Goal: Information Seeking & Learning: Compare options

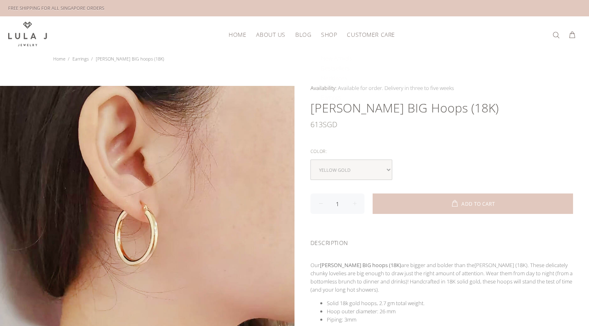
click at [322, 35] on span "Shop" at bounding box center [329, 35] width 16 height 6
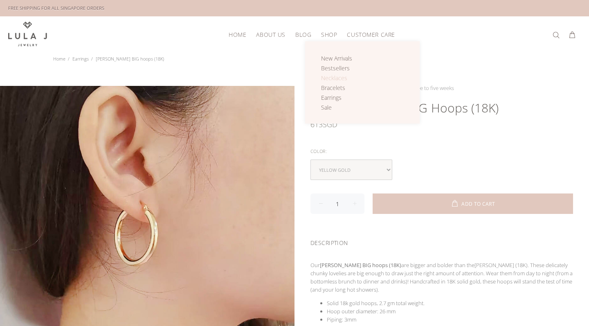
click at [336, 78] on span "Necklaces" at bounding box center [334, 78] width 26 height 8
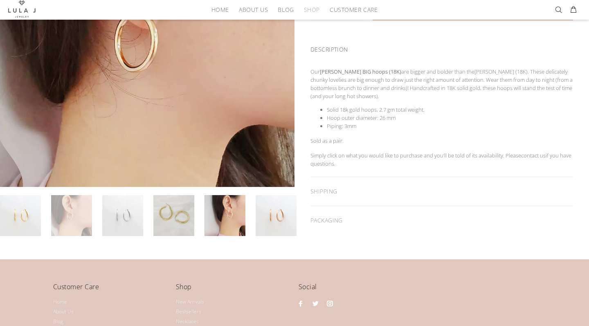
scroll to position [202, 0]
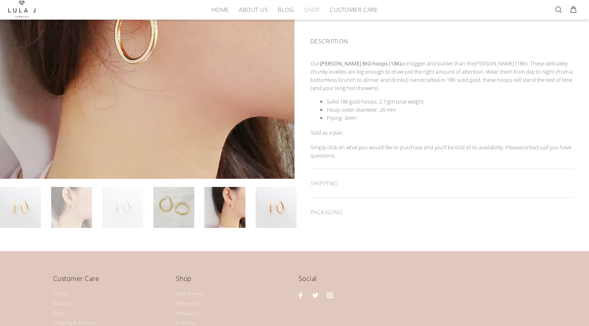
click at [135, 208] on link at bounding box center [122, 207] width 41 height 41
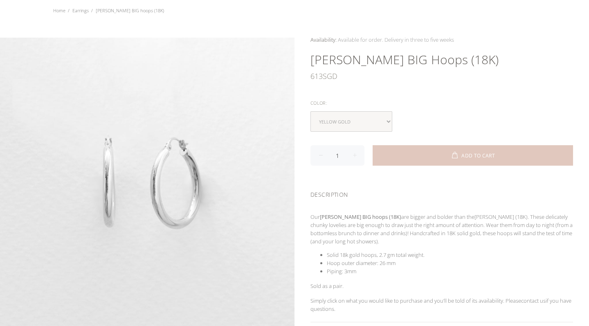
scroll to position [48, 0]
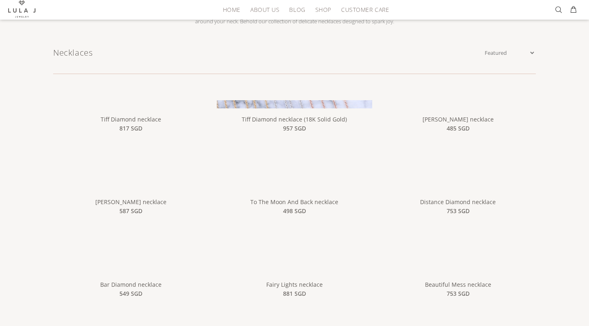
scroll to position [107, 0]
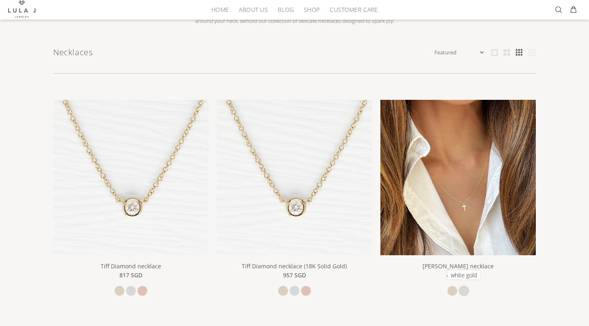
click at [466, 286] on link "white gold" at bounding box center [464, 291] width 10 height 10
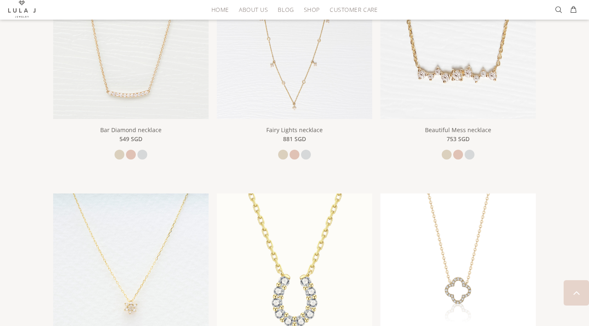
scroll to position [596, 0]
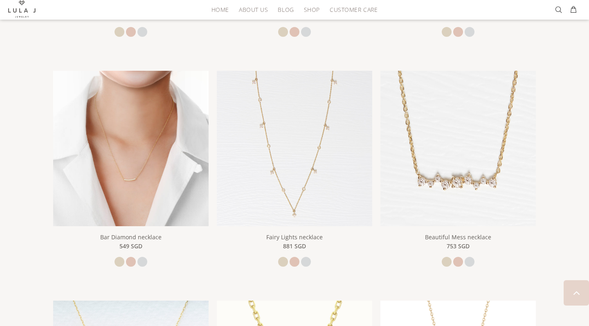
click at [142, 160] on img at bounding box center [131, 149] width 156 height 156
click at [165, 191] on img at bounding box center [131, 149] width 156 height 156
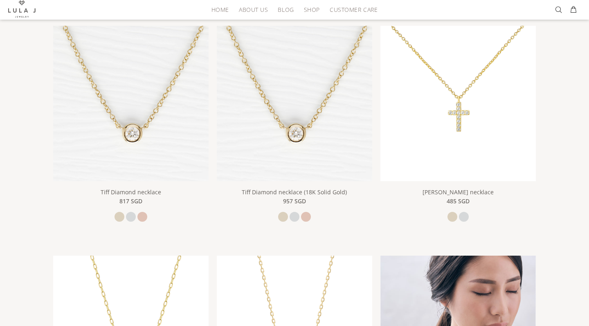
scroll to position [163, 0]
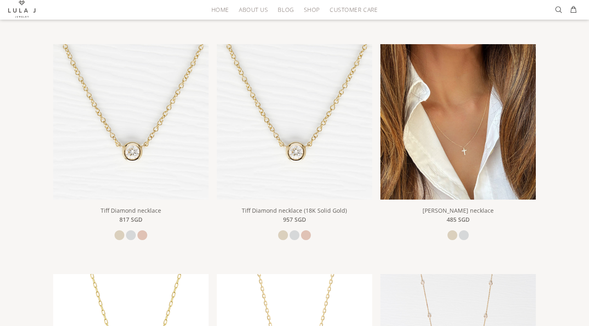
click at [465, 166] on img at bounding box center [459, 122] width 156 height 156
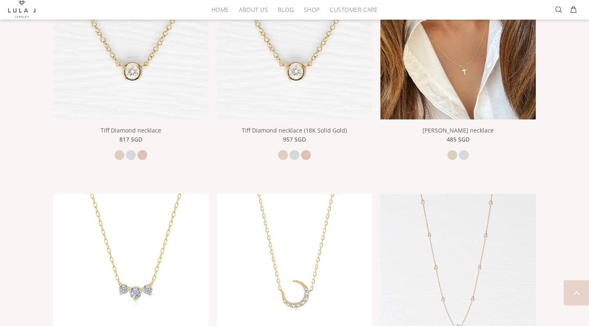
scroll to position [244, 0]
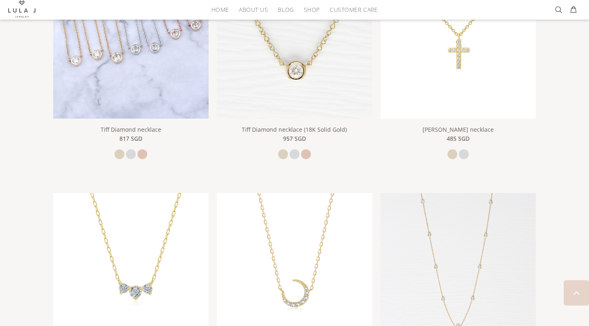
click at [148, 88] on img at bounding box center [131, 41] width 156 height 156
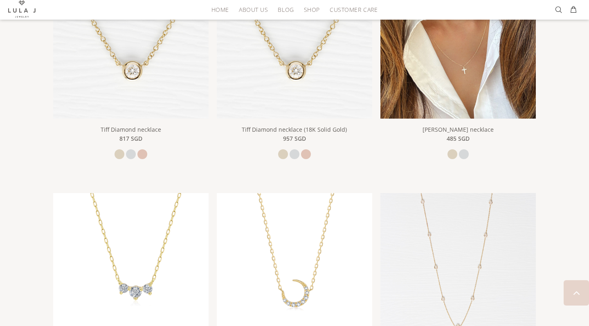
click at [460, 90] on img at bounding box center [459, 41] width 156 height 156
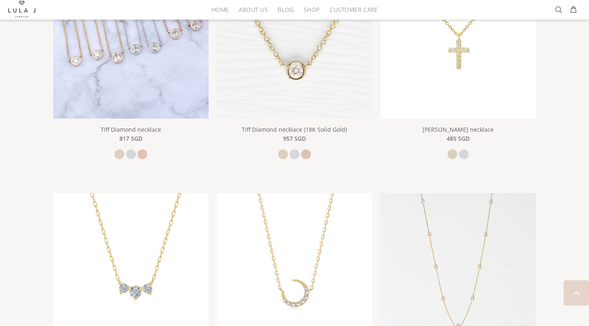
click at [106, 89] on img at bounding box center [131, 41] width 156 height 156
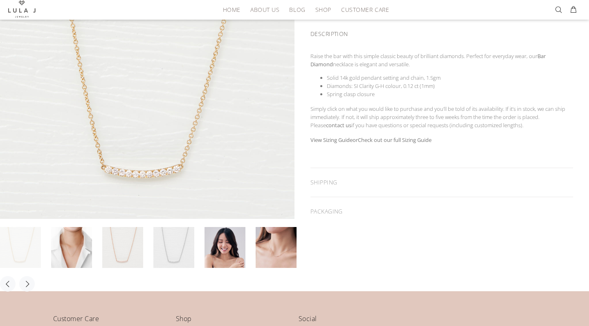
scroll to position [163, 0]
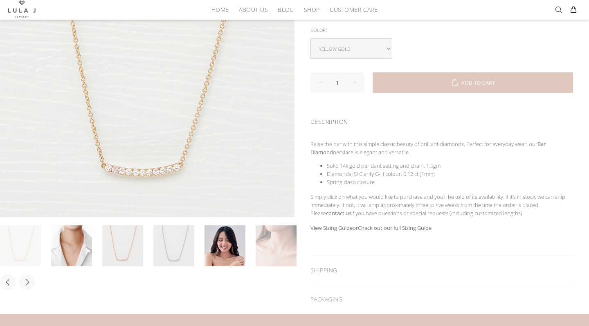
click at [269, 248] on link at bounding box center [276, 245] width 41 height 41
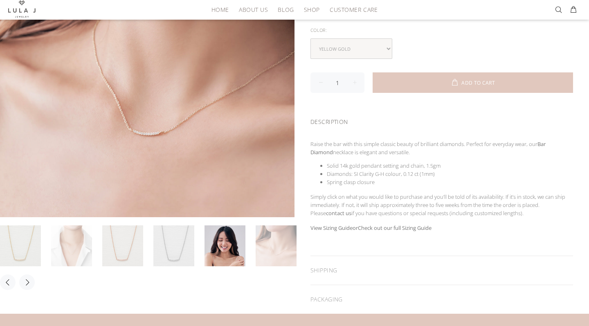
click at [69, 258] on link at bounding box center [71, 245] width 41 height 41
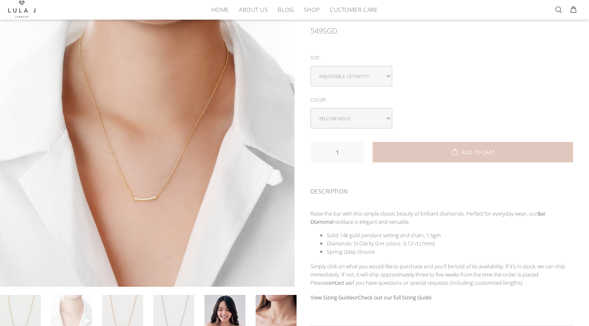
scroll to position [94, 0]
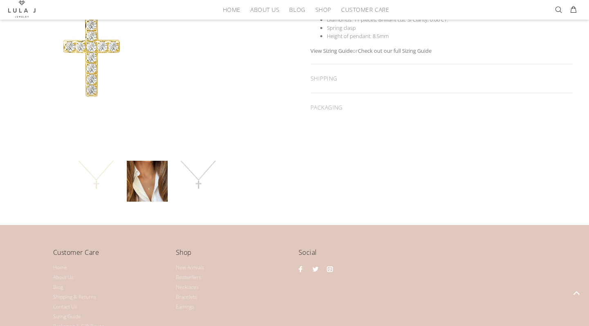
scroll to position [254, 0]
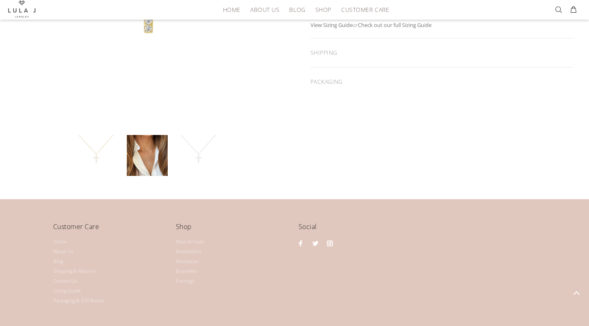
click at [199, 158] on link at bounding box center [198, 155] width 41 height 41
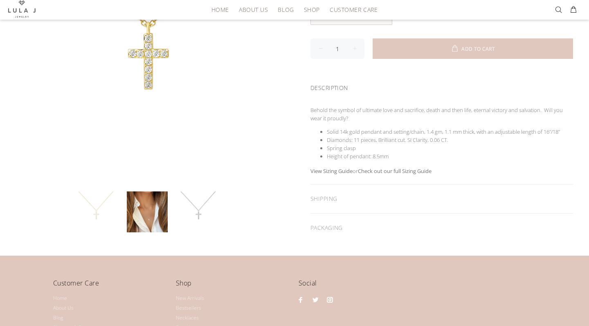
scroll to position [201, 0]
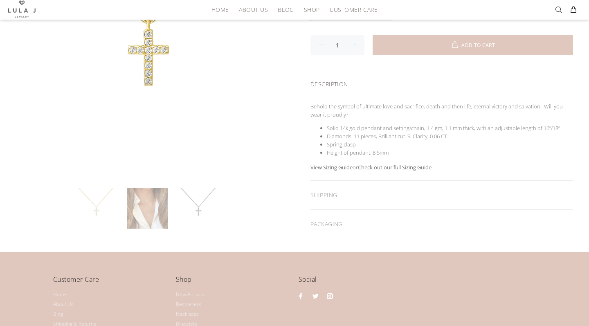
click at [152, 217] on link at bounding box center [147, 208] width 41 height 41
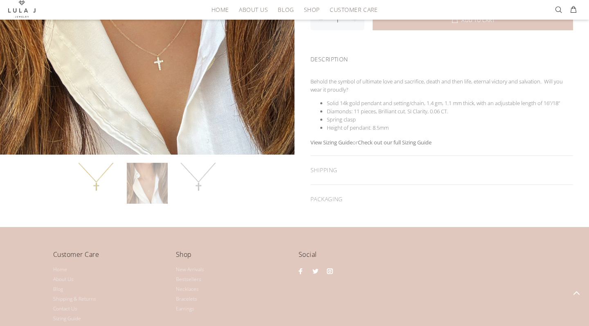
scroll to position [227, 0]
click at [197, 174] on link at bounding box center [198, 182] width 41 height 41
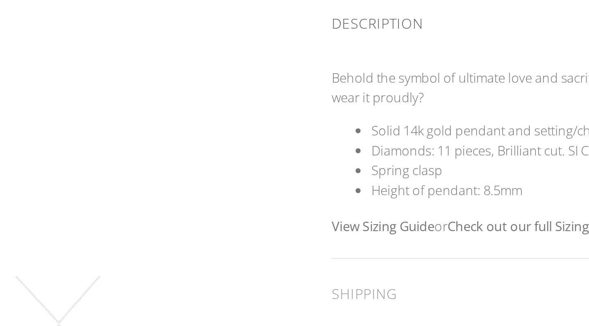
scroll to position [189, 0]
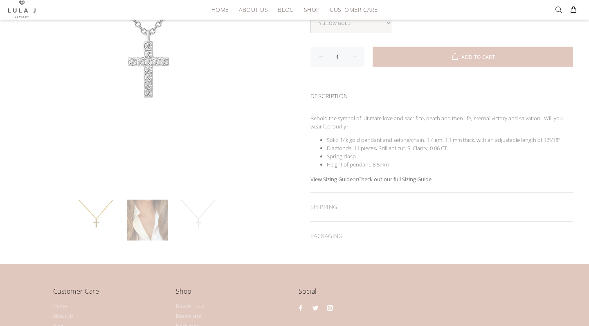
click at [151, 226] on link at bounding box center [147, 220] width 41 height 41
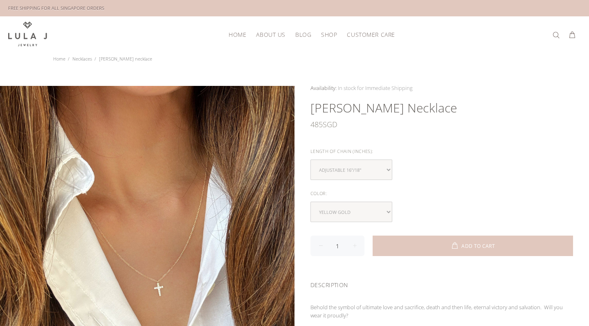
scroll to position [0, 0]
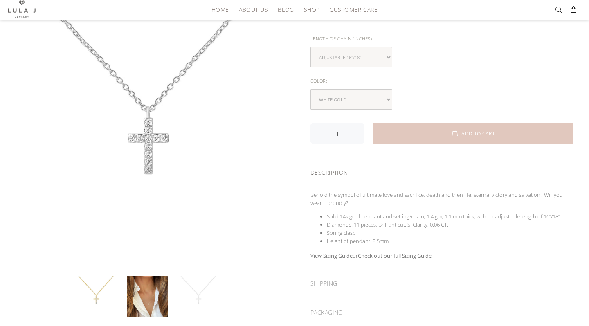
scroll to position [106, 0]
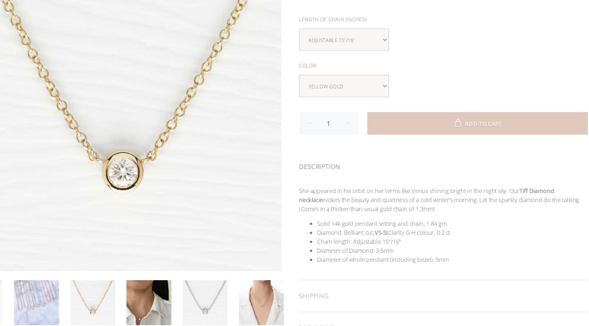
scroll to position [76, 0]
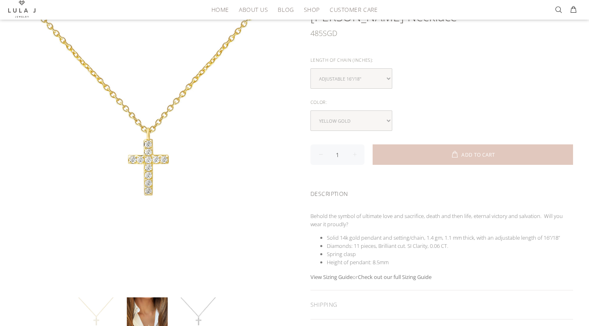
scroll to position [92, 0]
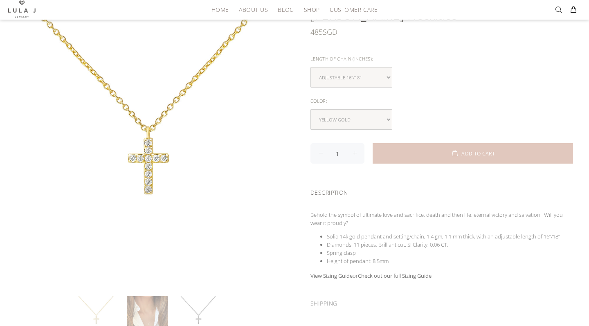
click at [158, 301] on link at bounding box center [147, 316] width 41 height 41
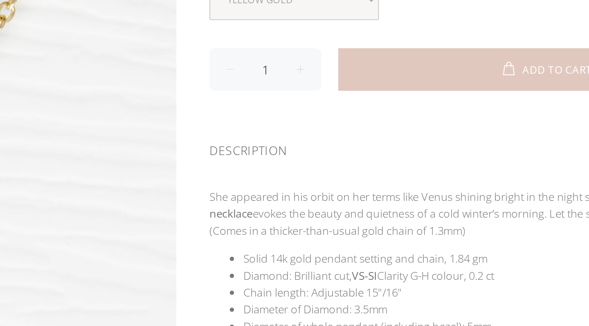
scroll to position [101, 0]
